Goal: Use online tool/utility: Utilize a website feature to perform a specific function

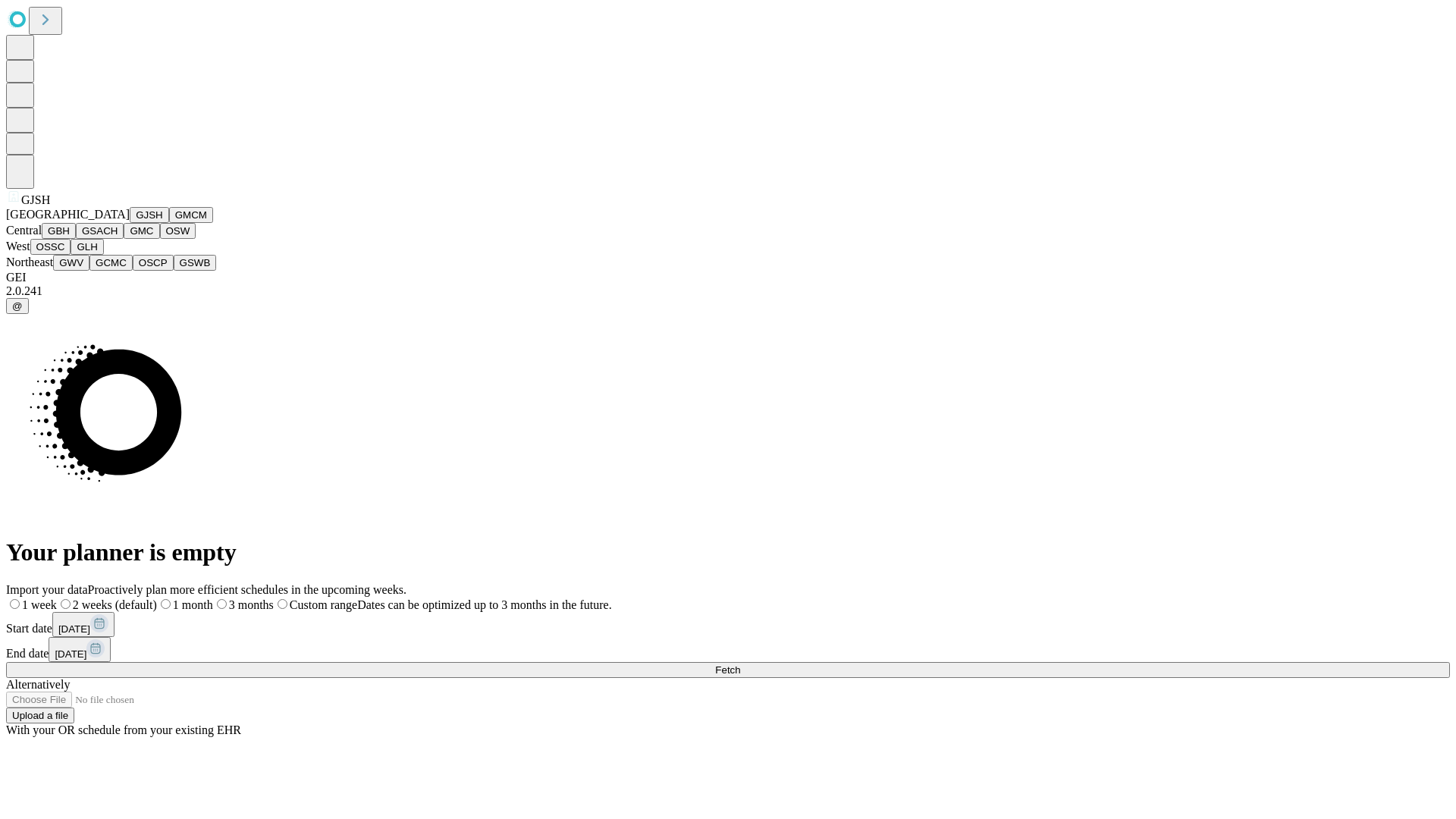
click at [130, 223] on button "GJSH" at bounding box center [150, 215] width 40 height 16
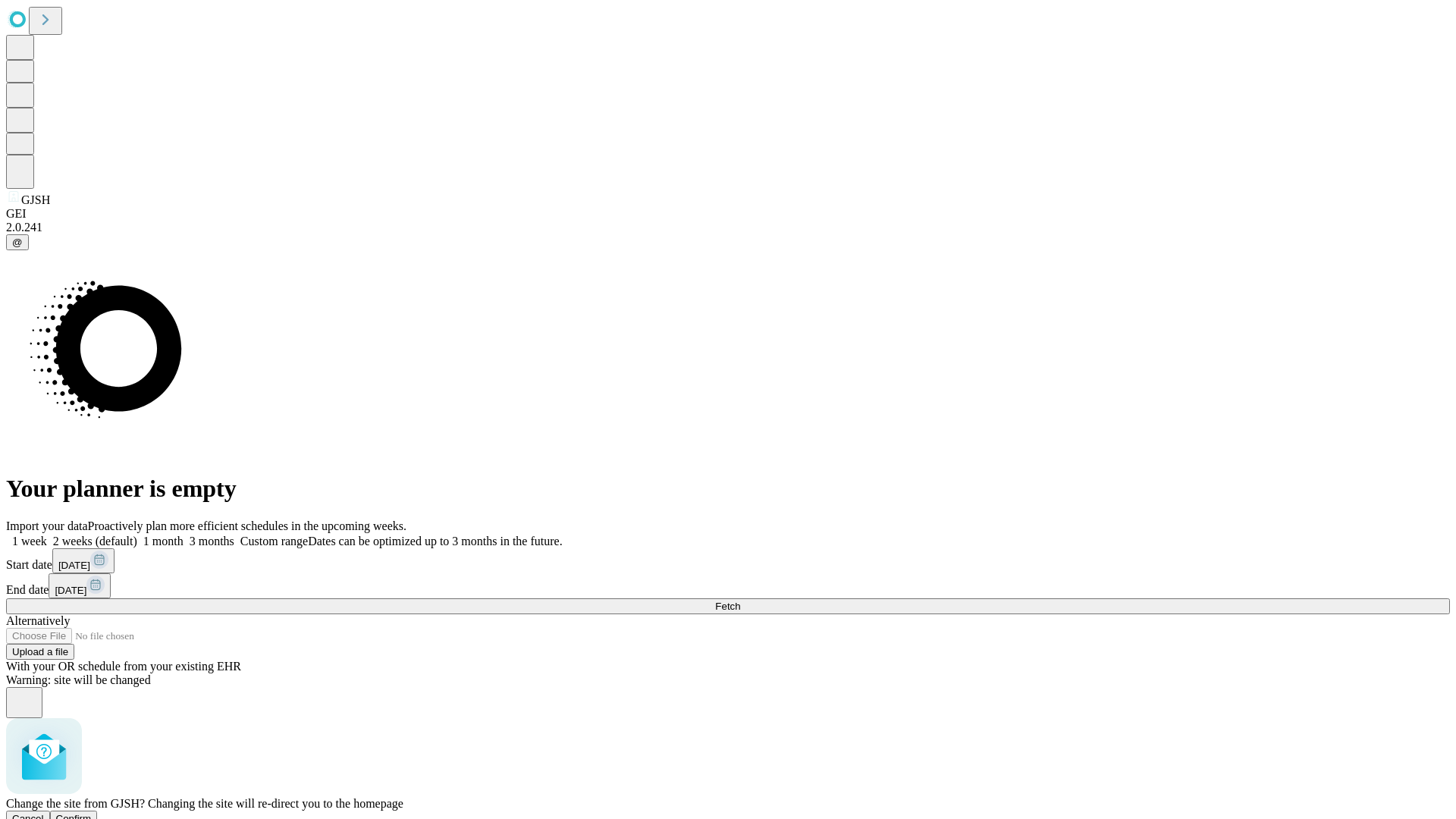
click at [91, 813] on span "Confirm" at bounding box center [74, 819] width 36 height 12
click at [47, 534] on label "1 week" at bounding box center [26, 540] width 41 height 13
click at [740, 600] on span "Fetch" at bounding box center [728, 606] width 25 height 12
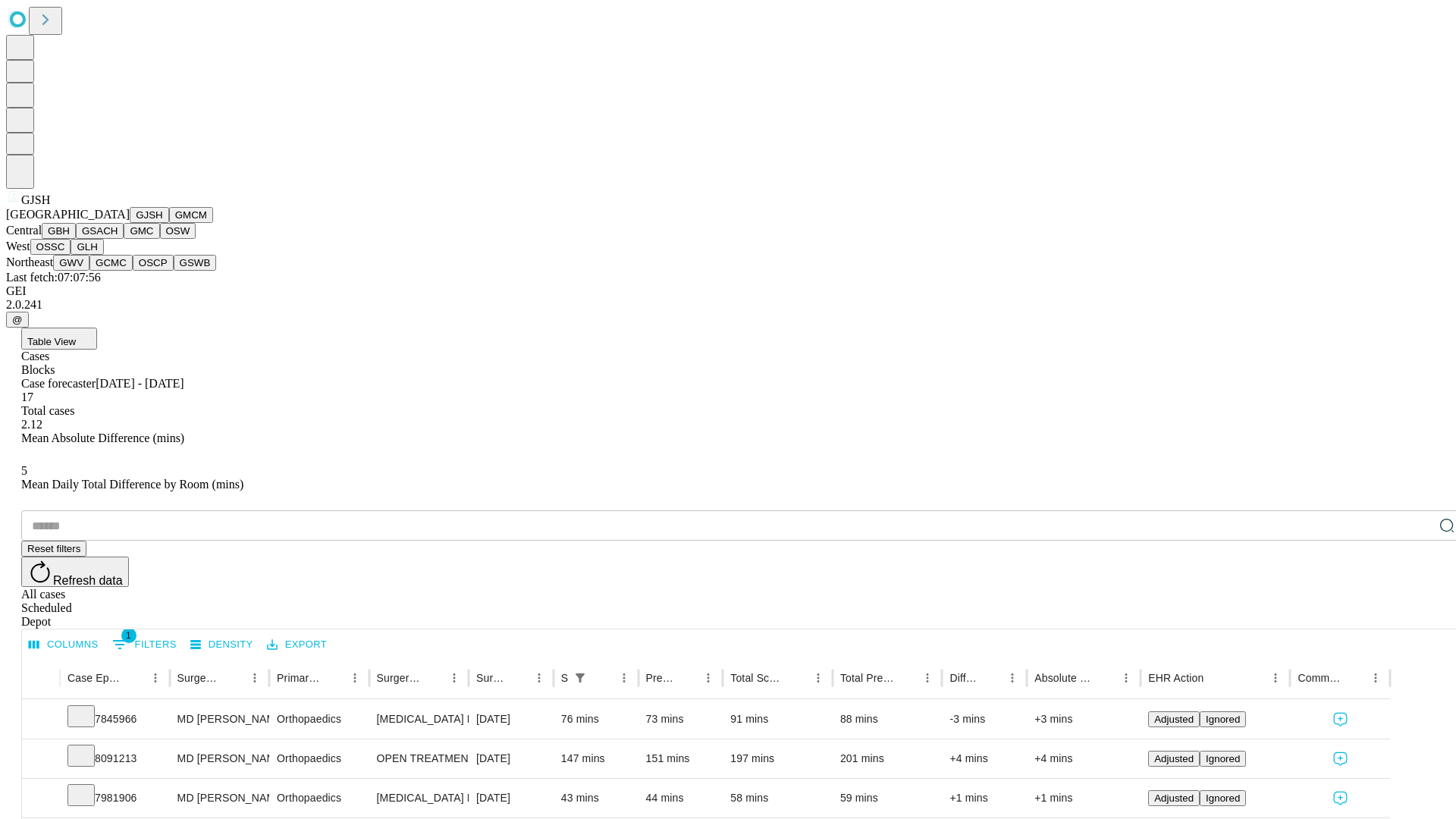
click at [169, 223] on button "GMCM" at bounding box center [190, 215] width 44 height 16
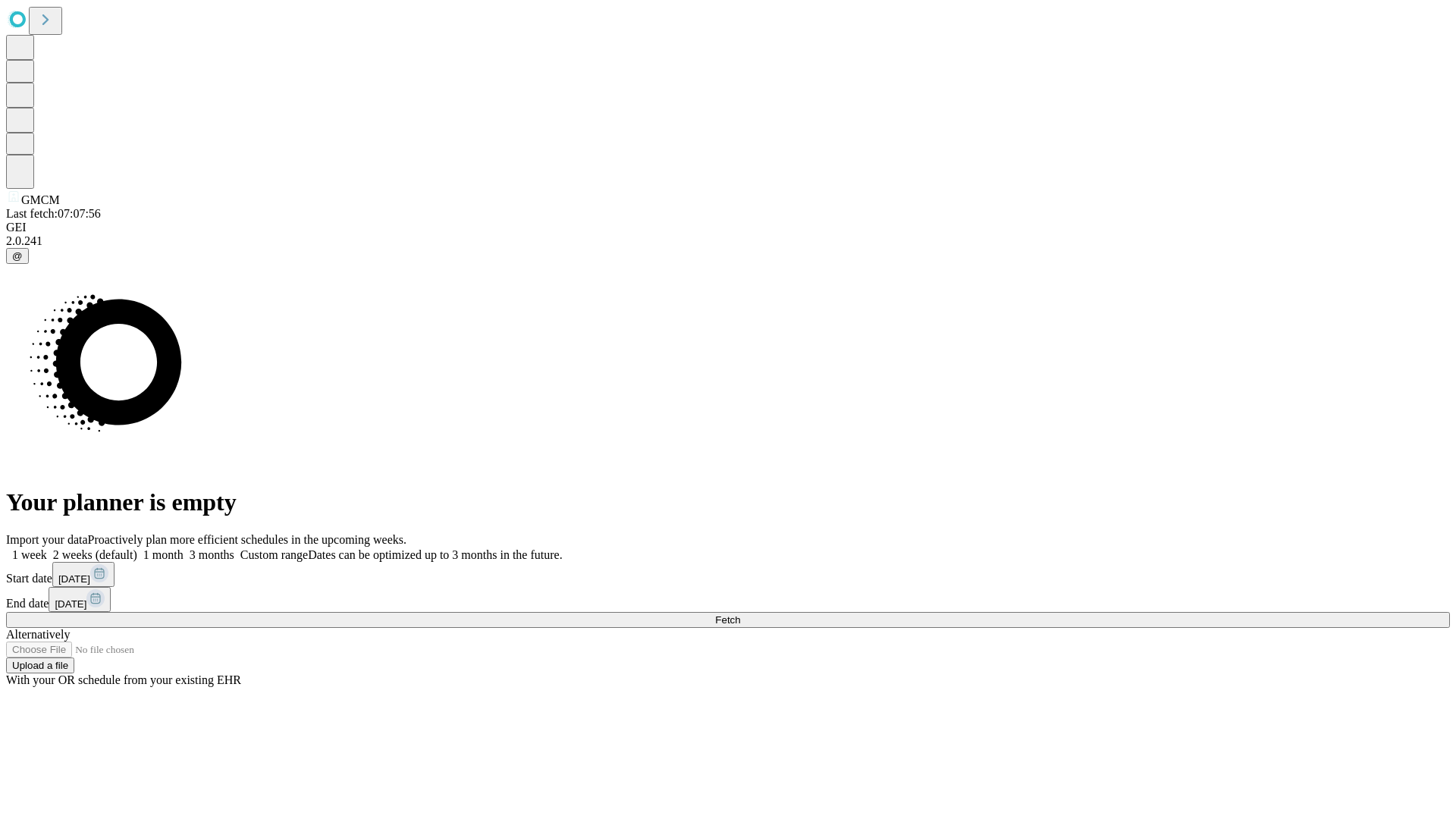
click at [47, 548] on label "1 week" at bounding box center [26, 554] width 41 height 13
click at [740, 614] on span "Fetch" at bounding box center [728, 620] width 25 height 12
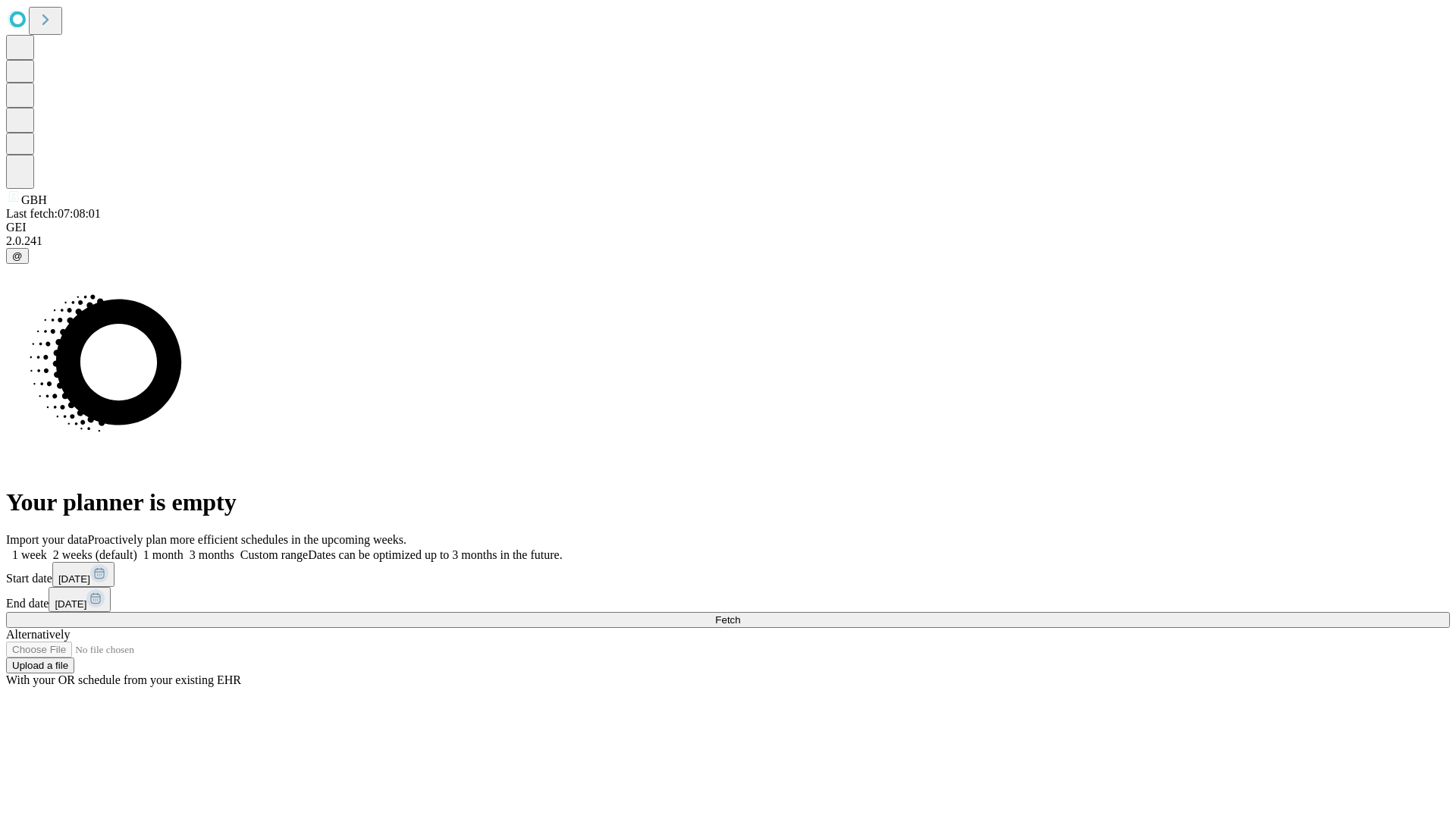
click at [47, 548] on label "1 week" at bounding box center [26, 554] width 41 height 13
click at [740, 614] on span "Fetch" at bounding box center [728, 620] width 25 height 12
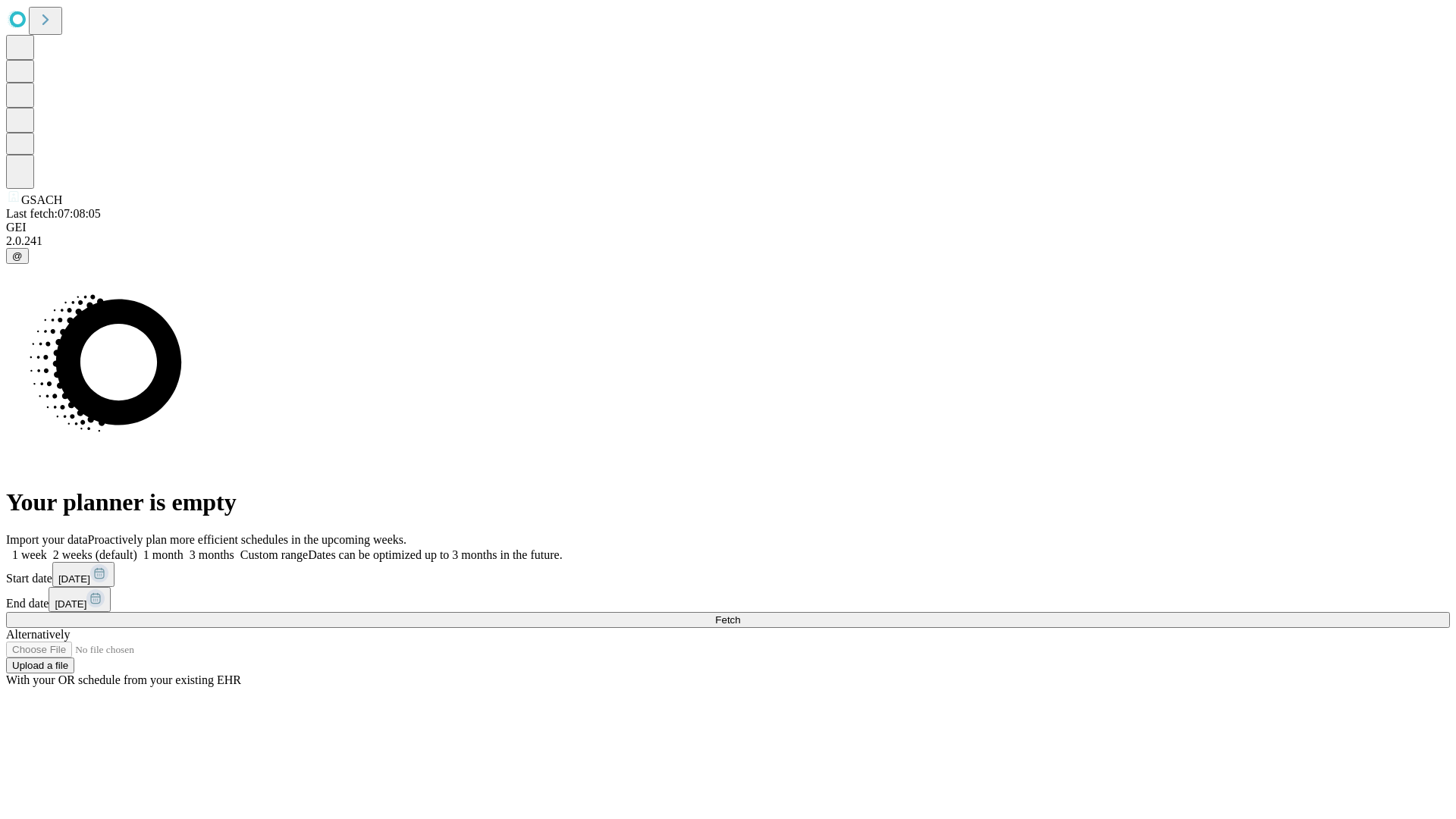
click at [47, 548] on label "1 week" at bounding box center [26, 554] width 41 height 13
click at [740, 614] on span "Fetch" at bounding box center [728, 620] width 25 height 12
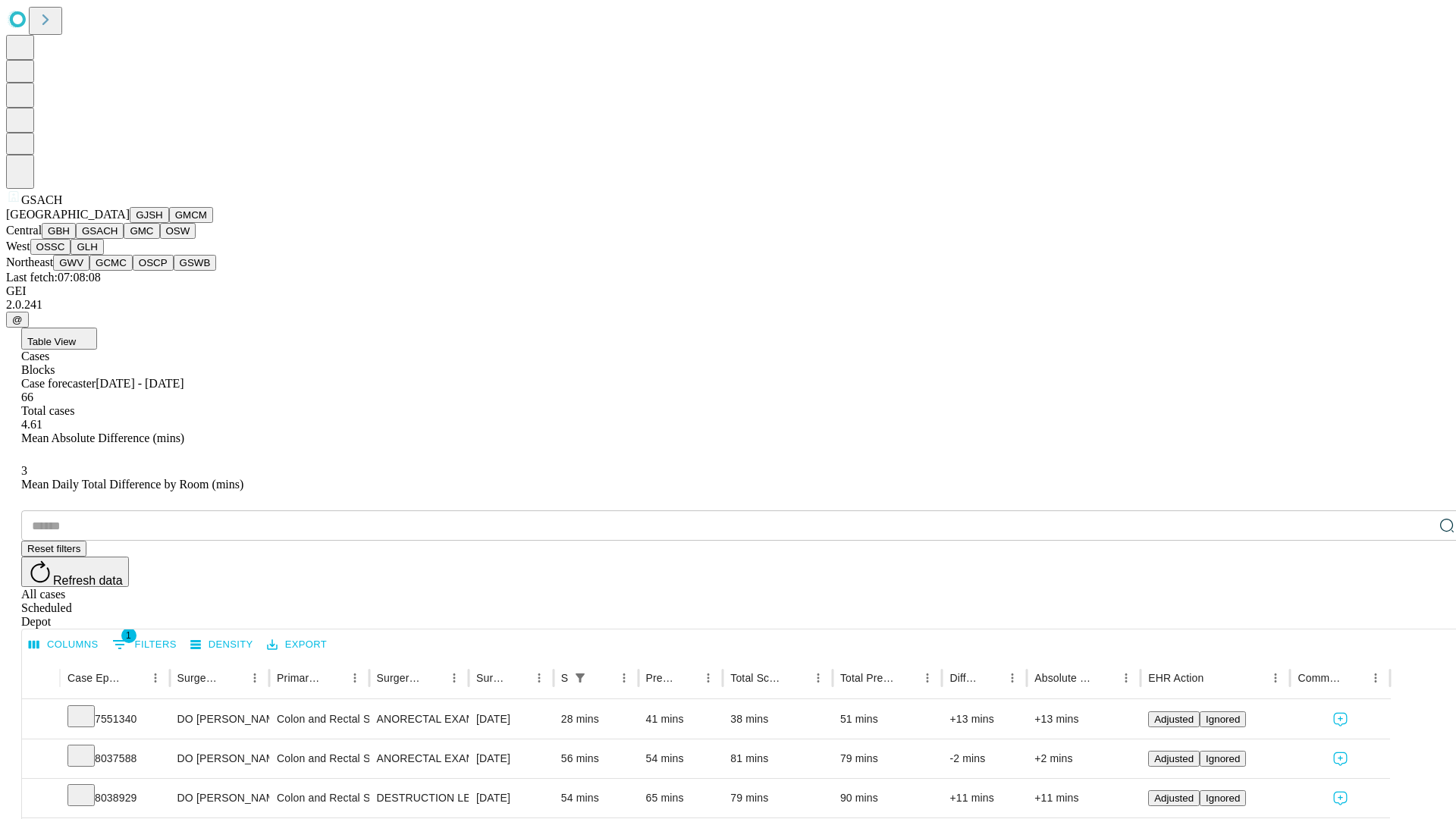
click at [123, 239] on button "GMC" at bounding box center [141, 231] width 36 height 16
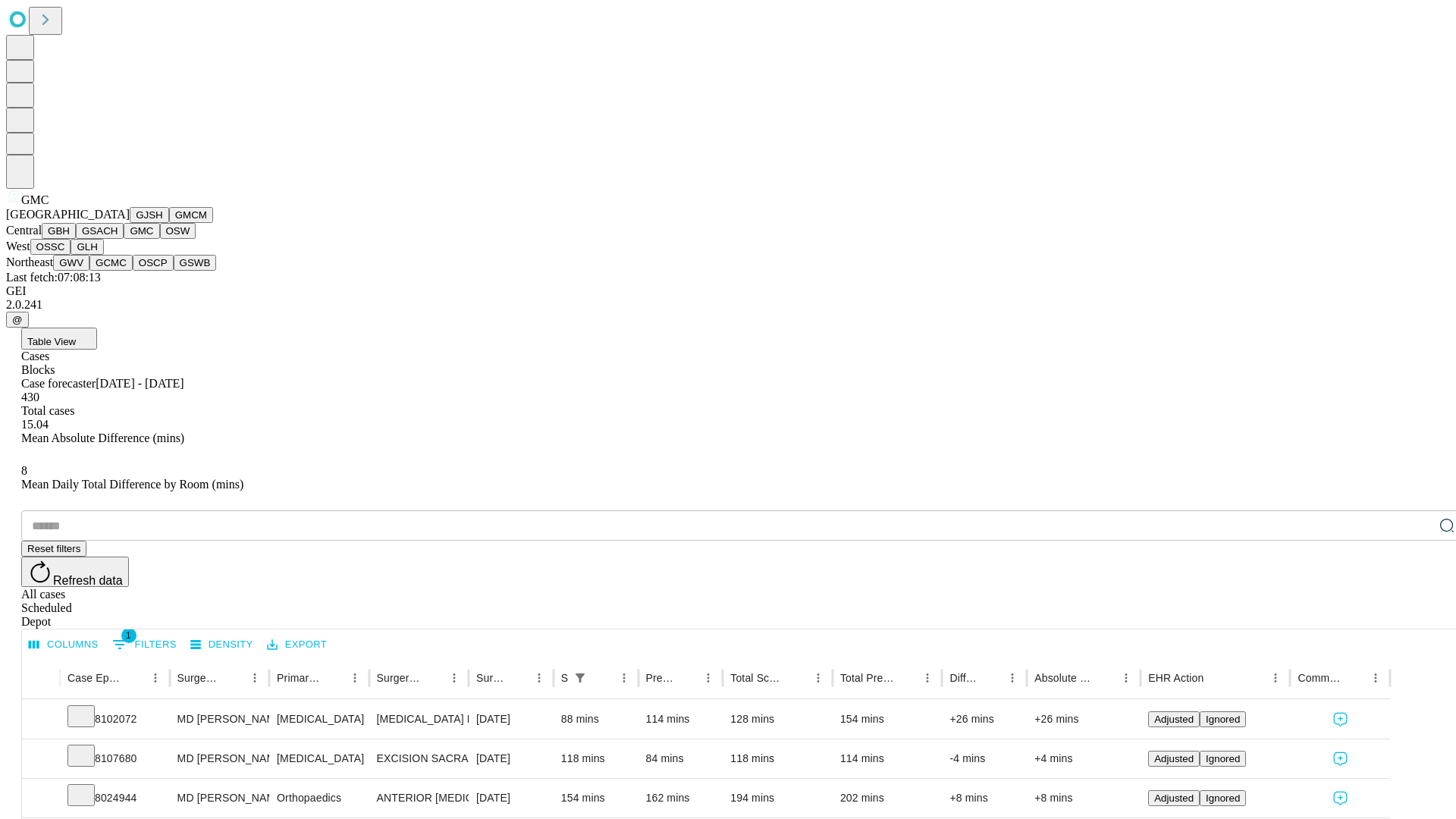
click at [160, 239] on button "OSW" at bounding box center [178, 231] width 36 height 16
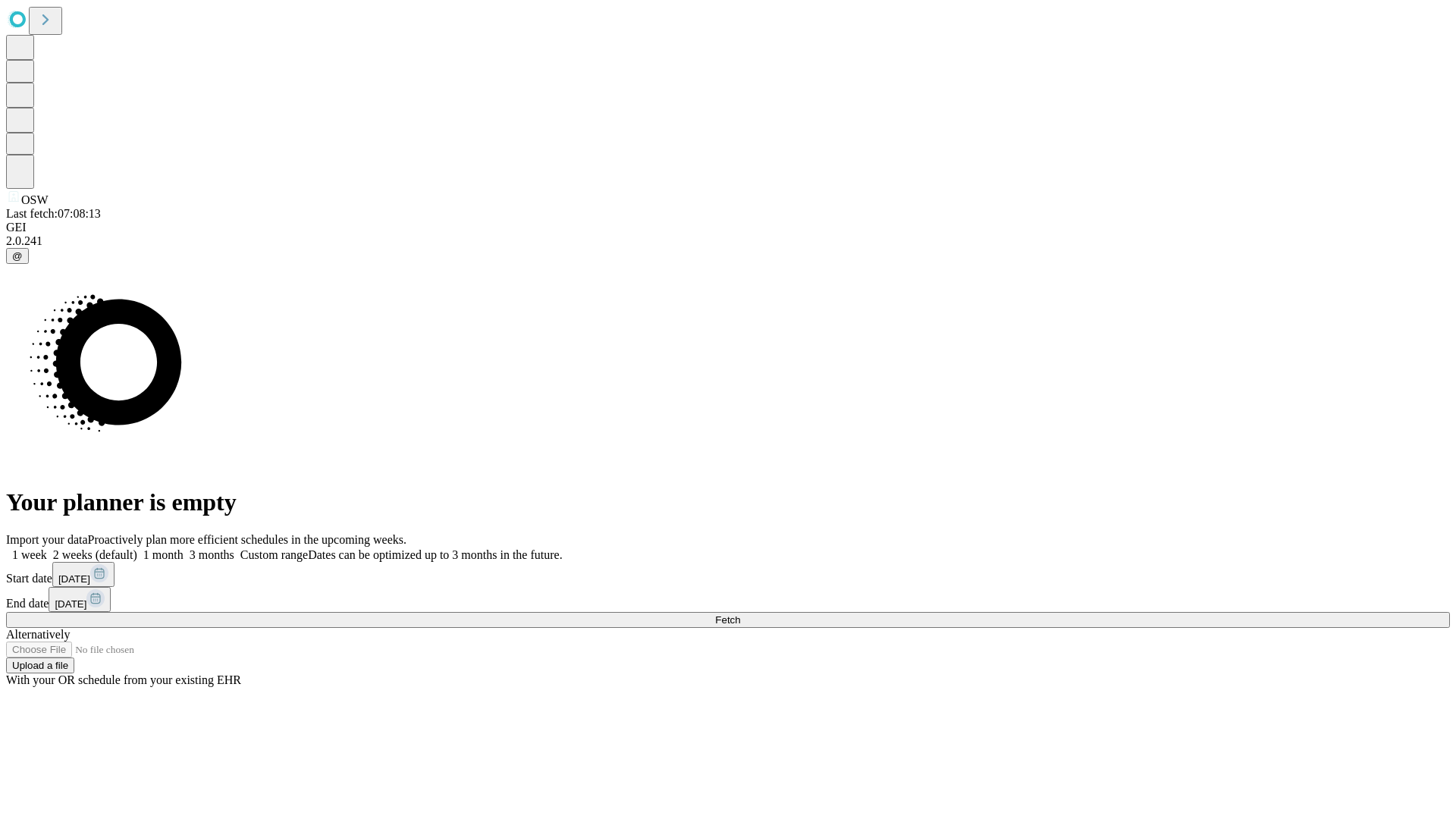
click at [47, 548] on label "1 week" at bounding box center [26, 554] width 41 height 13
click at [740, 614] on span "Fetch" at bounding box center [728, 620] width 25 height 12
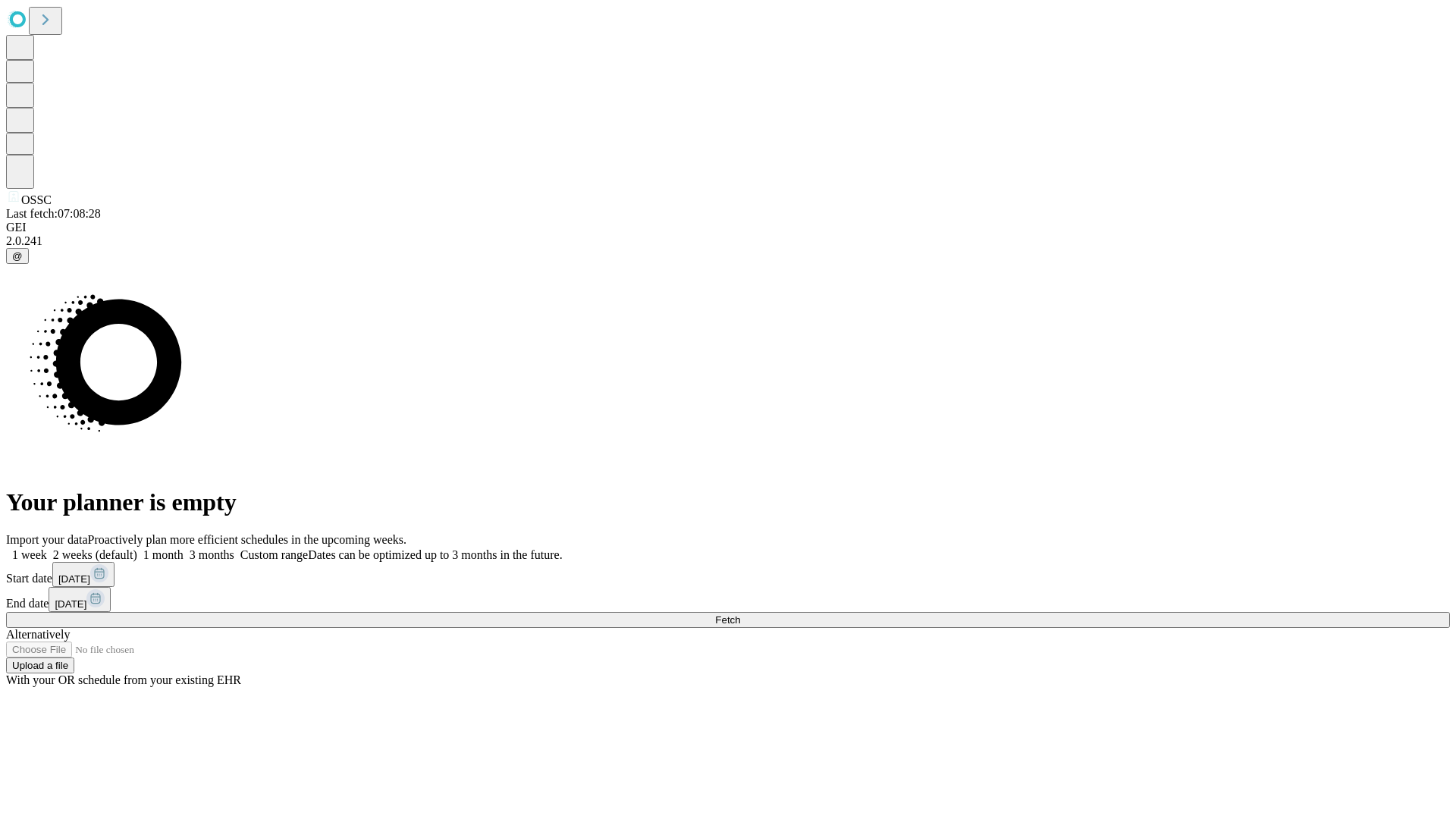
click at [47, 548] on label "1 week" at bounding box center [26, 554] width 41 height 13
click at [740, 614] on span "Fetch" at bounding box center [728, 620] width 25 height 12
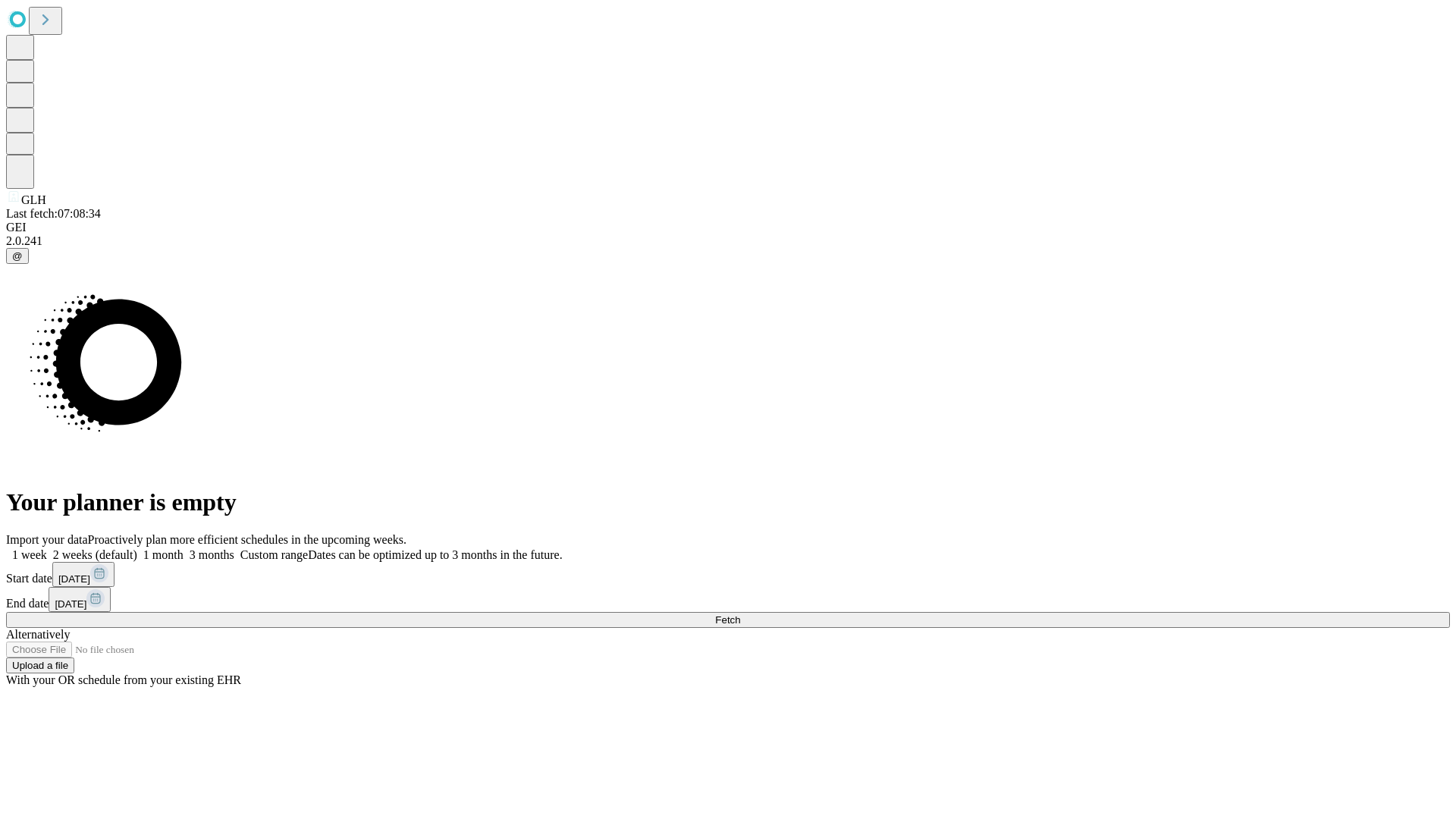
click at [47, 548] on label "1 week" at bounding box center [26, 554] width 41 height 13
click at [740, 614] on span "Fetch" at bounding box center [728, 620] width 25 height 12
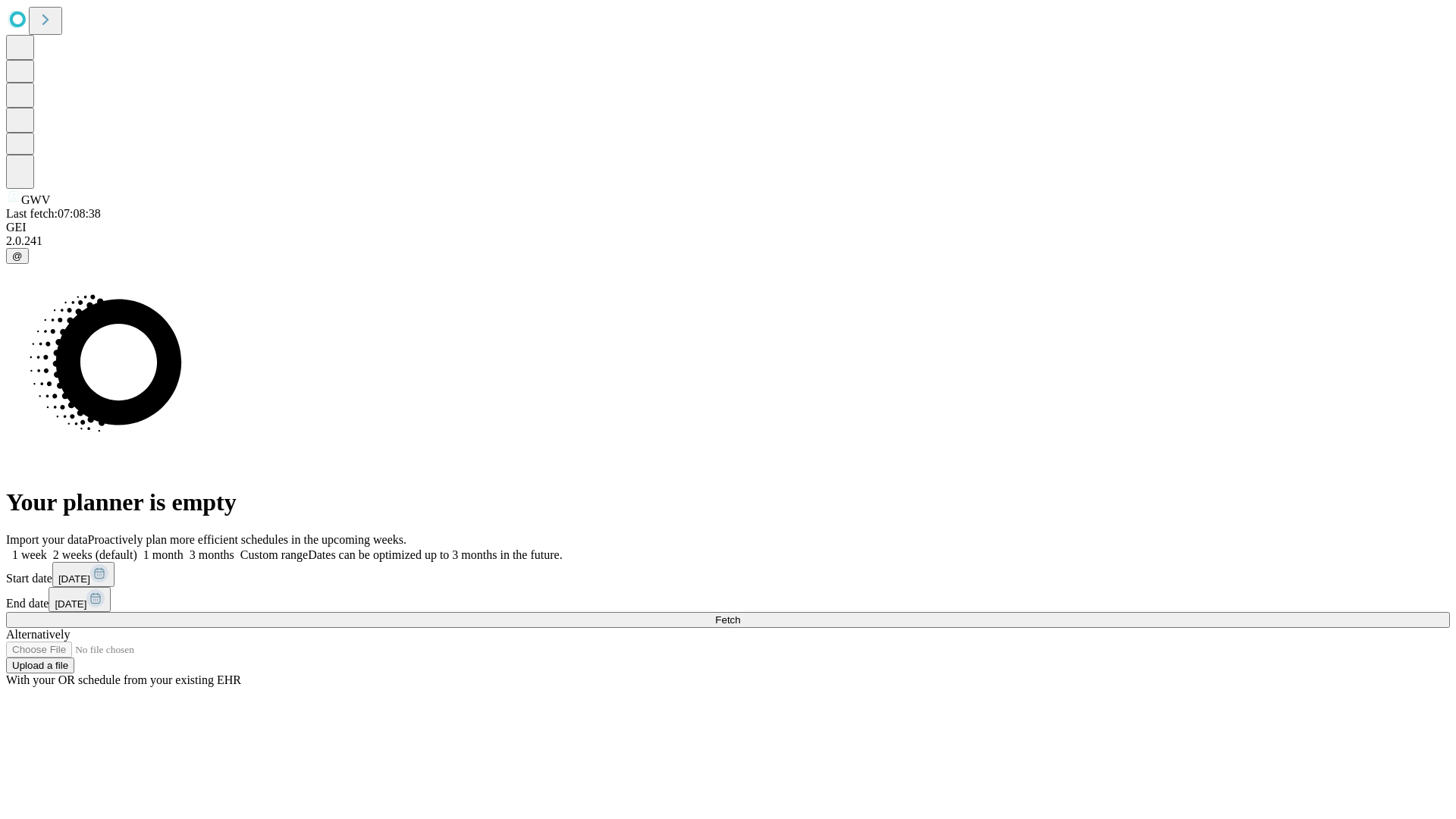
click at [47, 548] on label "1 week" at bounding box center [26, 554] width 41 height 13
click at [740, 614] on span "Fetch" at bounding box center [728, 620] width 25 height 12
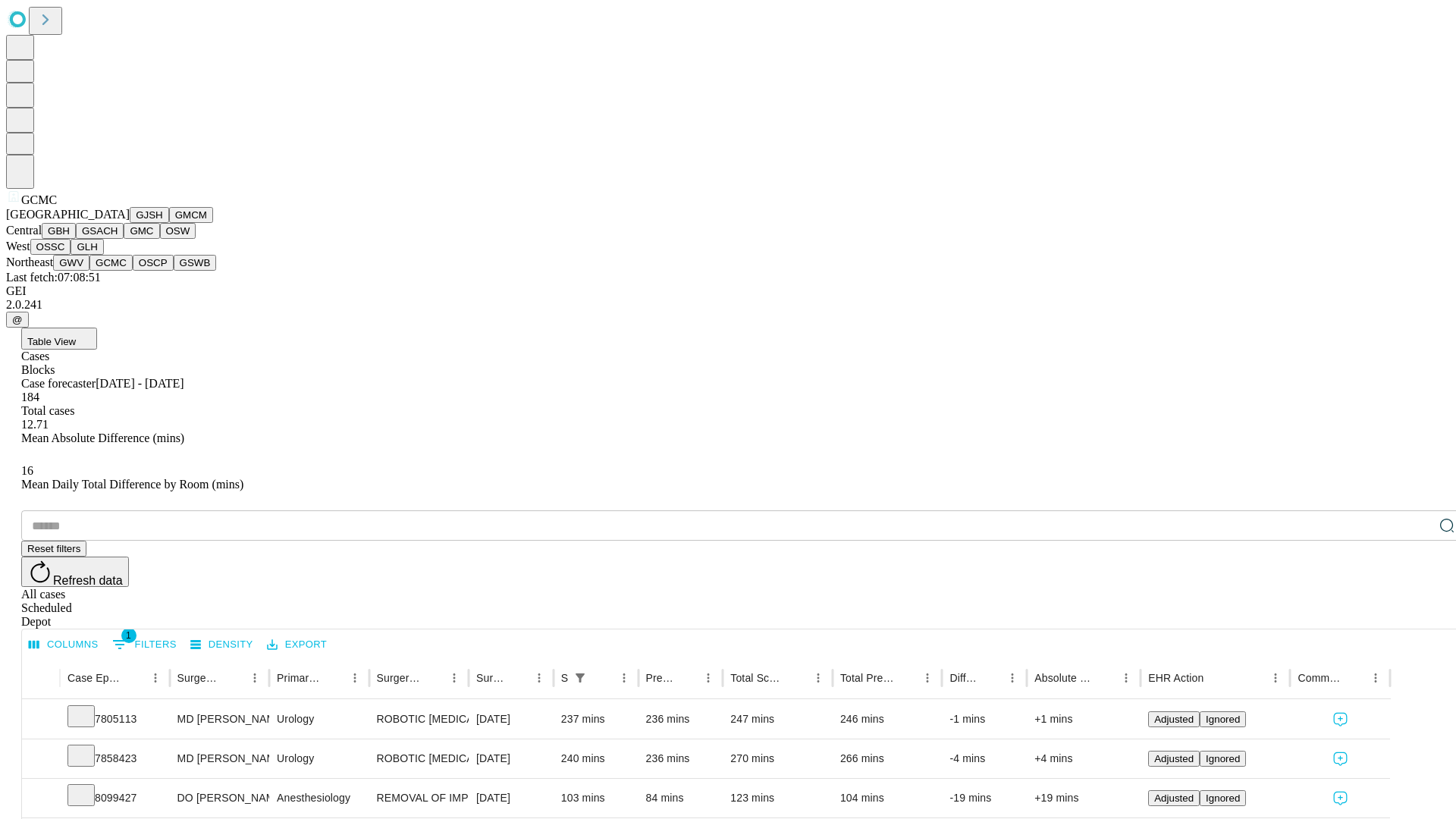
click at [133, 271] on button "OSCP" at bounding box center [153, 262] width 41 height 16
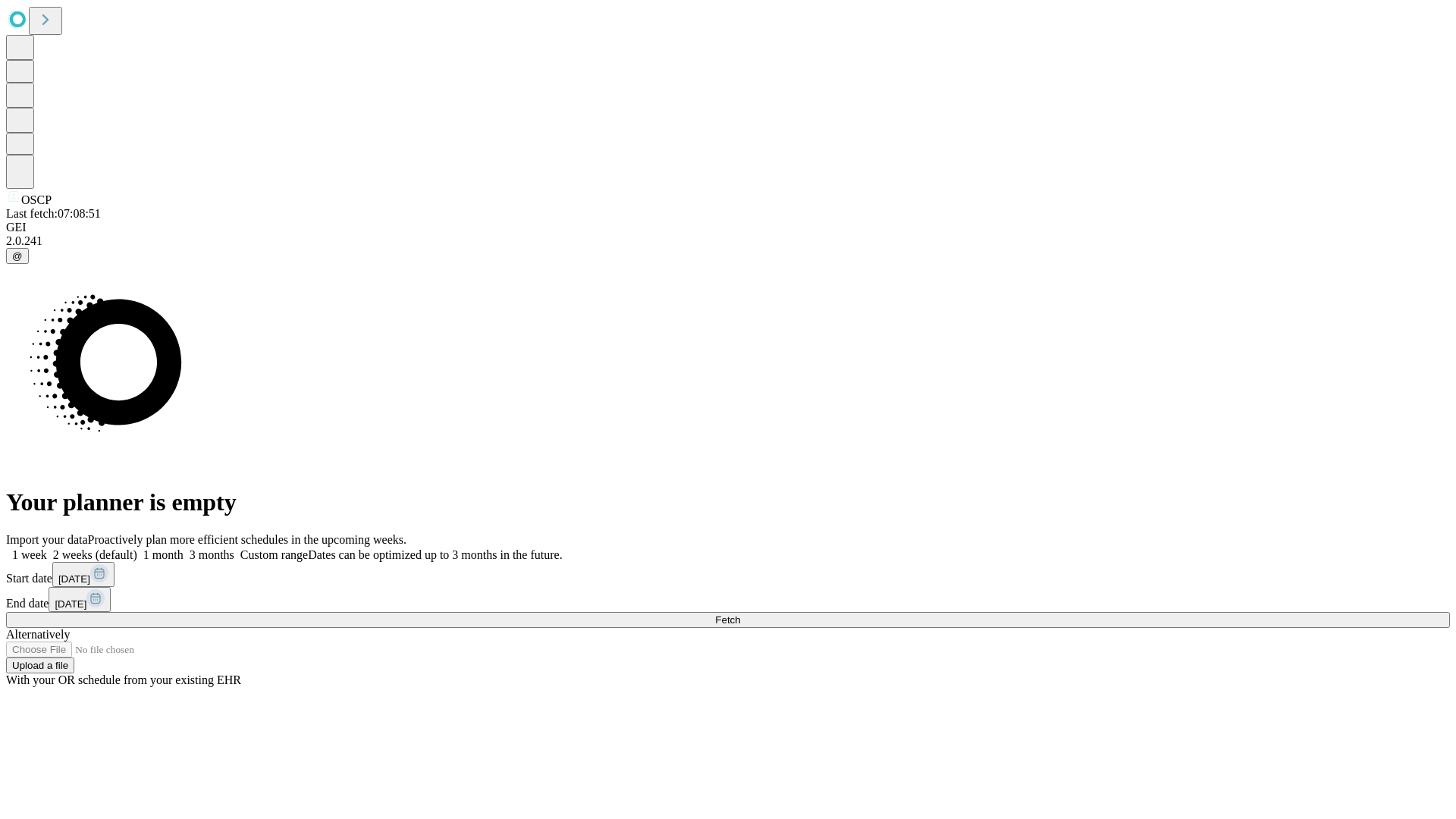
click at [47, 548] on label "1 week" at bounding box center [26, 554] width 41 height 13
click at [740, 614] on span "Fetch" at bounding box center [728, 620] width 25 height 12
